Goal: Navigation & Orientation: Find specific page/section

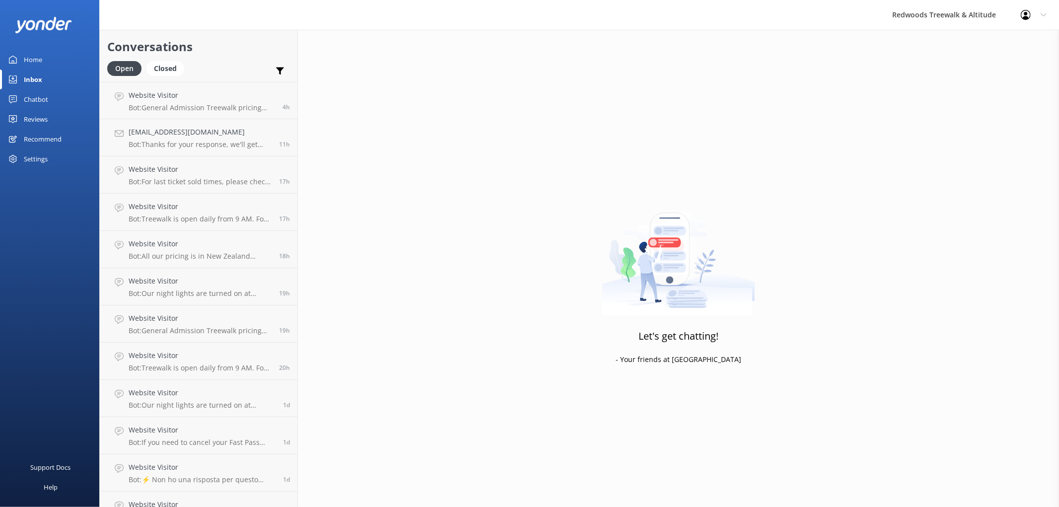
click at [54, 119] on link "Reviews" at bounding box center [49, 119] width 99 height 20
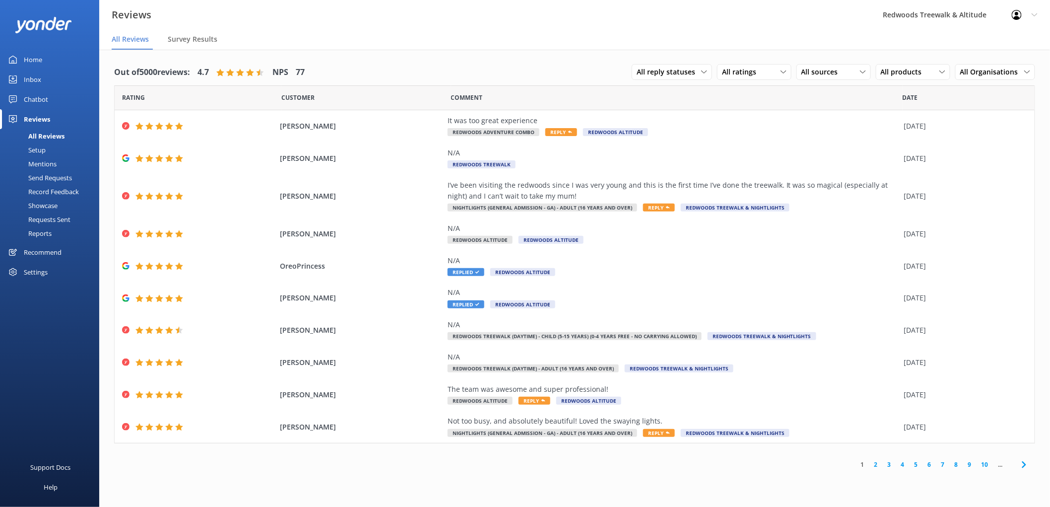
click at [46, 68] on link "Home" at bounding box center [49, 60] width 99 height 20
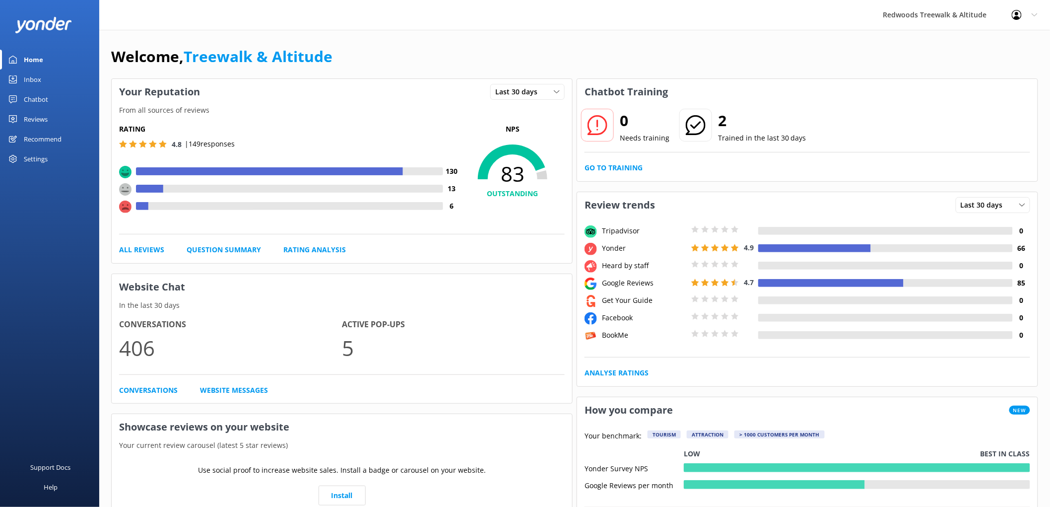
click at [41, 81] on link "Inbox" at bounding box center [49, 79] width 99 height 20
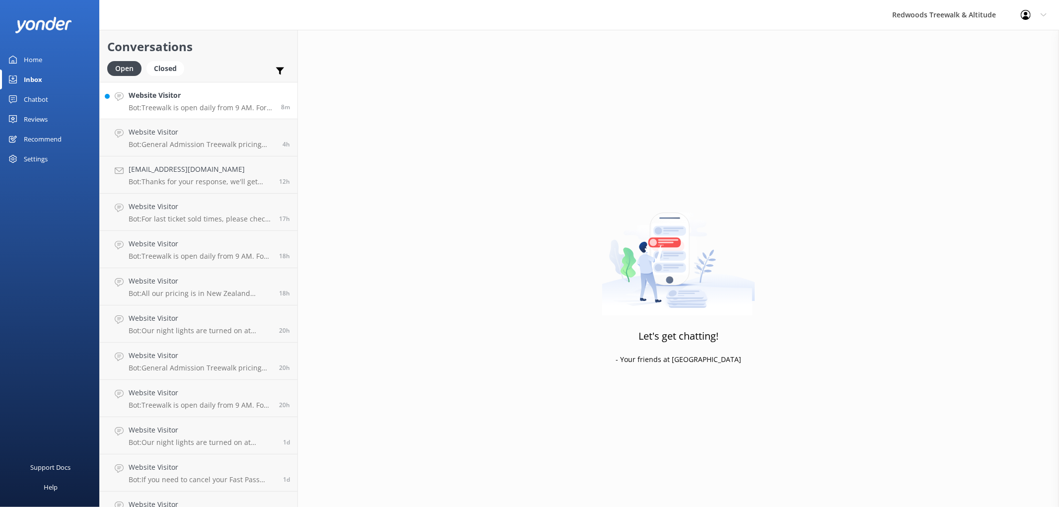
click at [172, 106] on p "Bot: Treewalk is open daily from 9 AM. For last ticket sold times, please check…" at bounding box center [201, 107] width 145 height 9
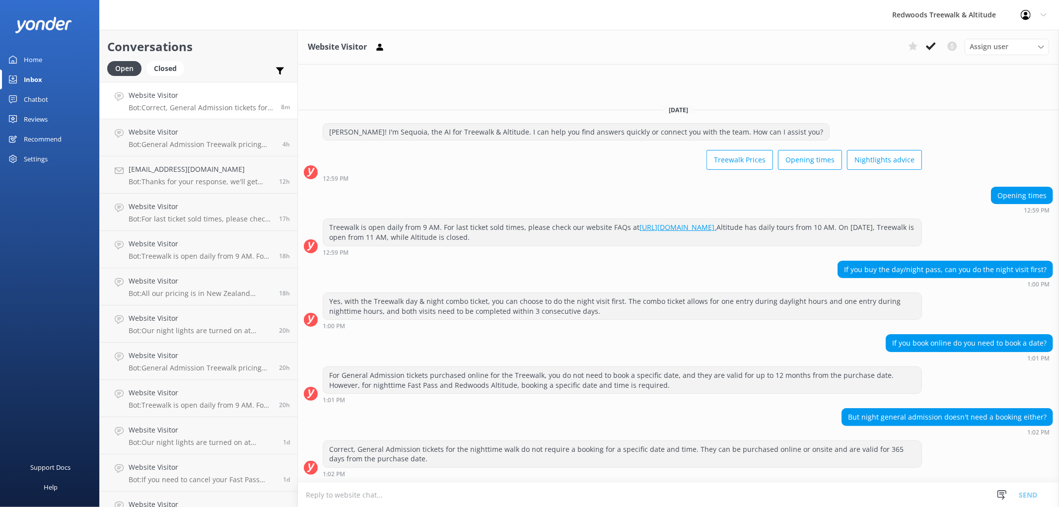
click at [67, 50] on link "Home" at bounding box center [49, 60] width 99 height 20
